Goal: Navigation & Orientation: Find specific page/section

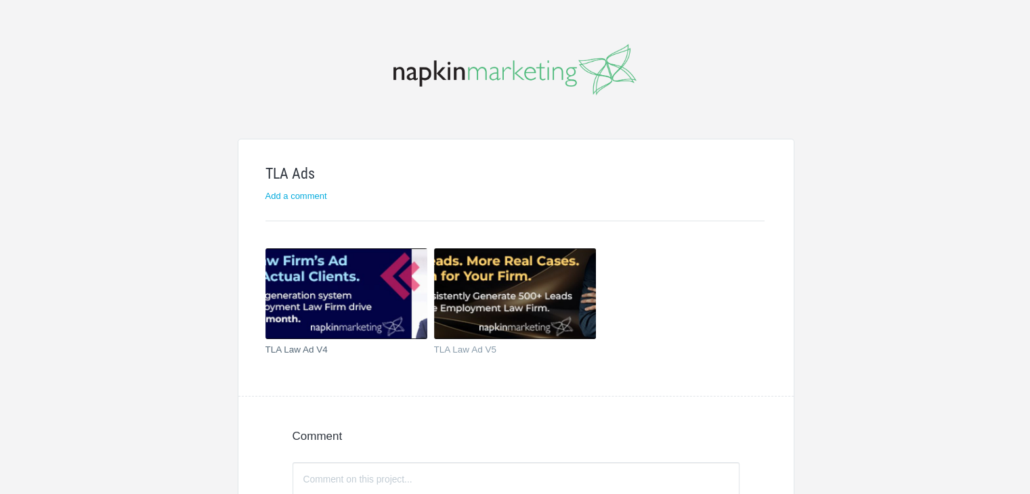
click at [353, 301] on img at bounding box center [347, 294] width 162 height 91
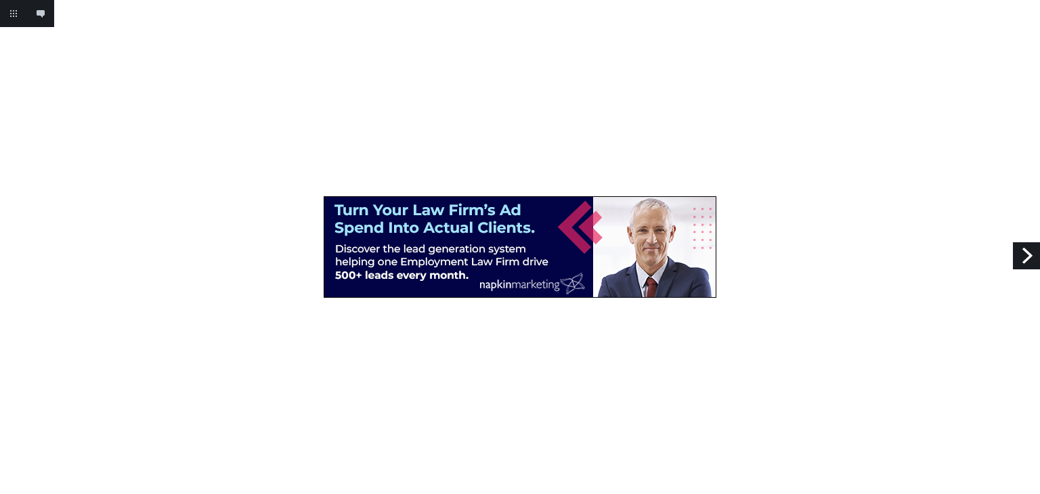
click at [1036, 258] on link "Next" at bounding box center [1026, 255] width 27 height 27
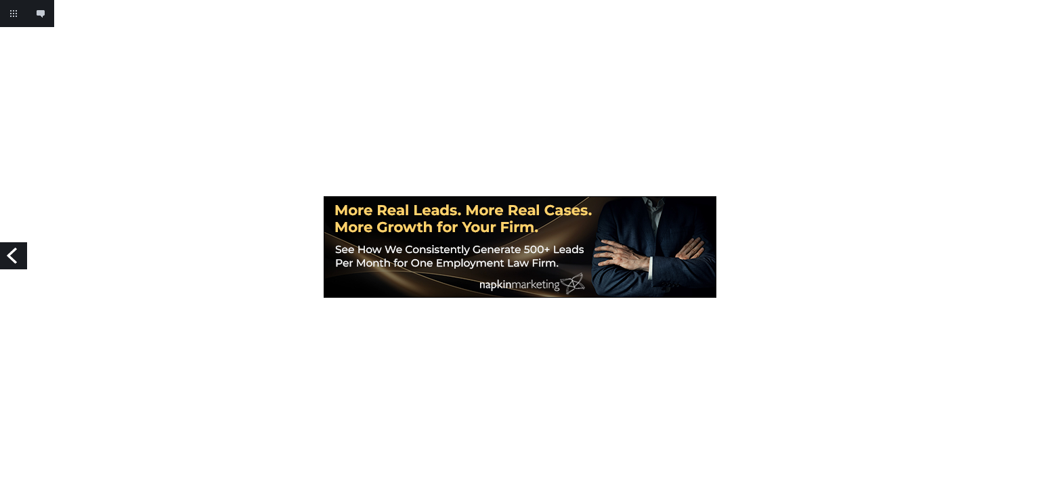
click at [7, 253] on link "Previous" at bounding box center [13, 255] width 27 height 27
